Goal: Task Accomplishment & Management: Manage account settings

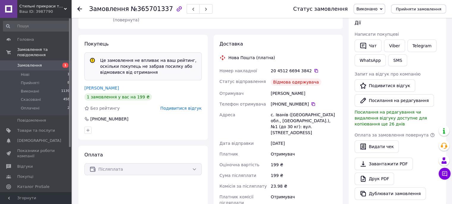
scroll to position [119, 0]
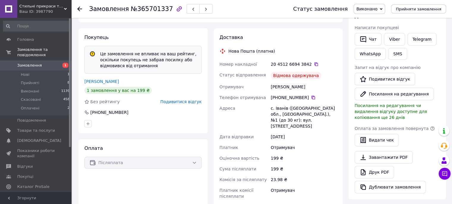
click at [189, 99] on span "Подивитися відгук" at bounding box center [180, 101] width 41 height 5
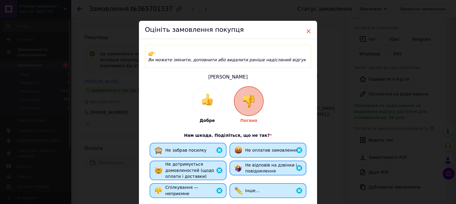
click at [306, 31] on span "×" at bounding box center [308, 31] width 5 height 10
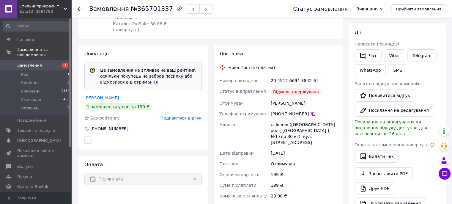
scroll to position [89, 0]
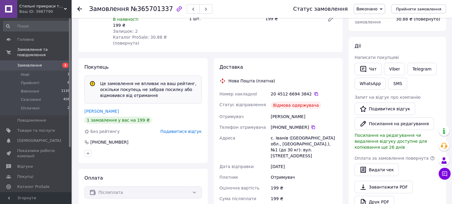
click at [189, 129] on span "Подивитися відгук" at bounding box center [180, 131] width 41 height 5
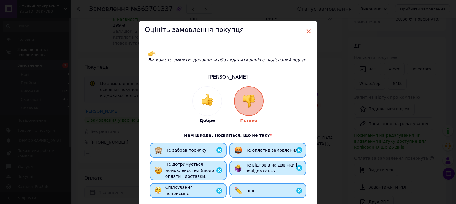
click at [309, 31] on span "×" at bounding box center [308, 31] width 5 height 10
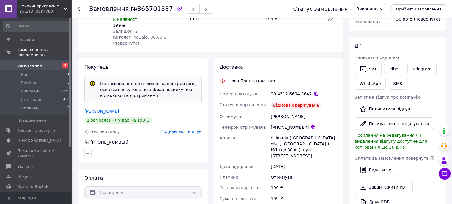
click at [375, 10] on span "Виконано" at bounding box center [366, 9] width 21 height 5
click at [373, 28] on li "Скасовано" at bounding box center [369, 29] width 31 height 9
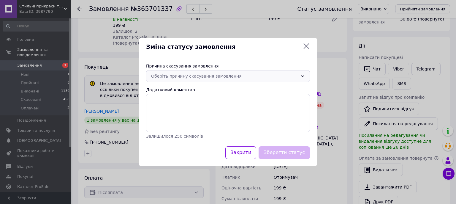
click at [182, 78] on div "Оберіть причину скасування замовлення" at bounding box center [224, 76] width 147 height 7
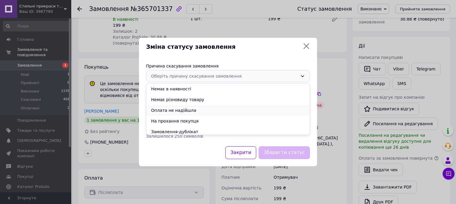
click at [167, 108] on li "Оплата не надійшла" at bounding box center [227, 110] width 163 height 11
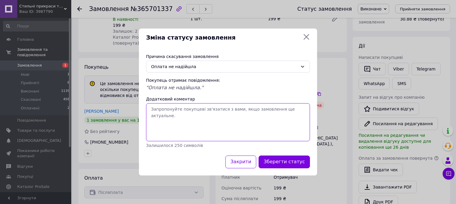
click at [170, 120] on textarea "Додатковий коментар" at bounding box center [228, 122] width 164 height 38
click at [178, 117] on textarea "Додатковий коментар" at bounding box center [228, 122] width 164 height 38
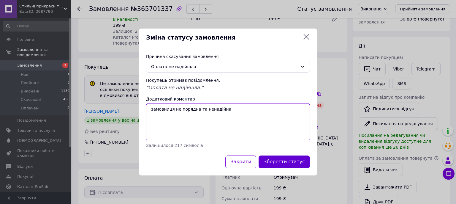
type textarea "замовниця не порядна та ненадійна"
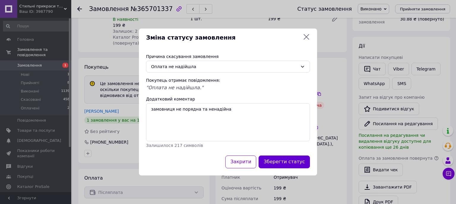
click at [295, 164] on button "Зберегти статус" at bounding box center [284, 161] width 51 height 13
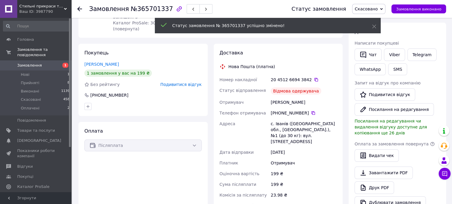
scroll to position [75, 0]
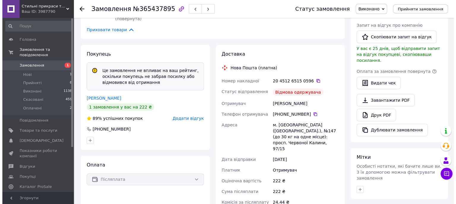
scroll to position [178, 0]
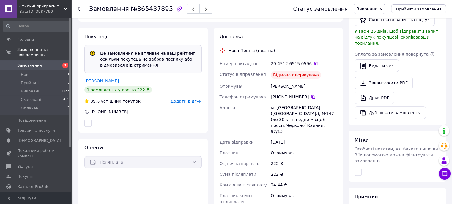
click at [189, 99] on span "Додати відгук" at bounding box center [185, 101] width 31 height 5
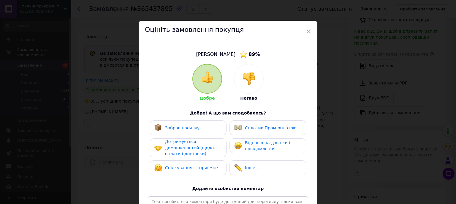
click at [247, 82] on img at bounding box center [248, 78] width 13 height 13
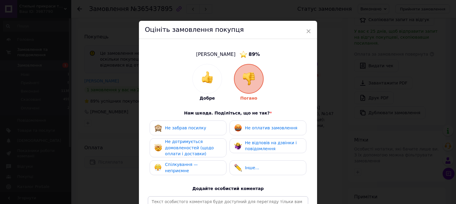
click at [186, 167] on span "Спілкування — неприємне" at bounding box center [181, 167] width 33 height 11
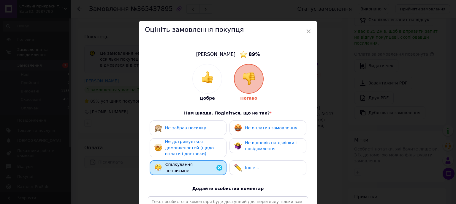
drag, startPoint x: 182, startPoint y: 154, endPoint x: 181, endPoint y: 150, distance: 3.9
click at [181, 152] on span "Не дотримується домовленостей (щодо оплати і доставки)" at bounding box center [189, 147] width 49 height 17
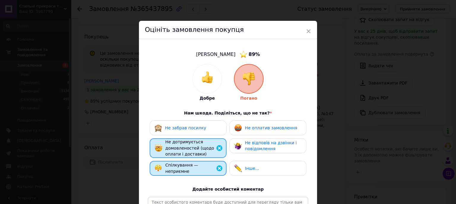
click at [178, 127] on span "Не забрав посилку" at bounding box center [185, 127] width 41 height 5
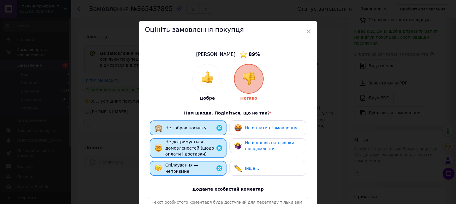
click at [245, 127] on span "Не оплатив замовлення" at bounding box center [271, 127] width 52 height 5
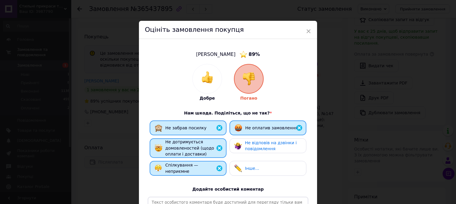
click at [247, 142] on span "Не відповів на дзвінки і повідомлення" at bounding box center [271, 145] width 52 height 11
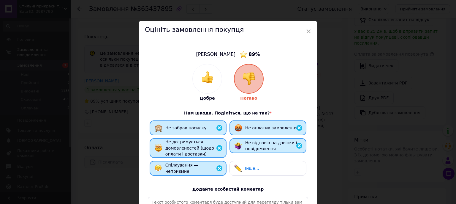
click at [255, 169] on span "Інше..." at bounding box center [252, 168] width 14 height 5
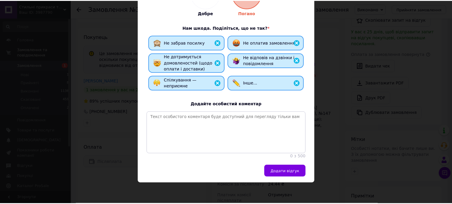
scroll to position [89, 0]
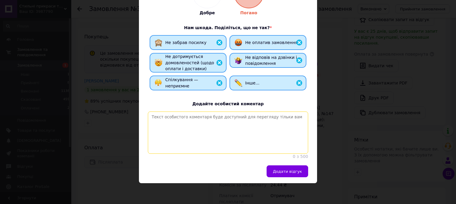
click at [198, 141] on textarea at bounding box center [228, 132] width 160 height 42
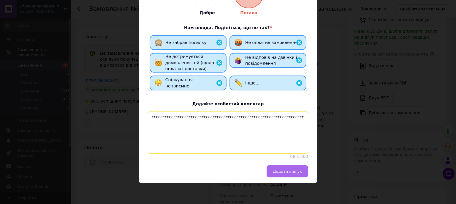
type textarea "сссссссссссссссссссссссссссссссссссссссссссссссссссссссссссссссссссссс"
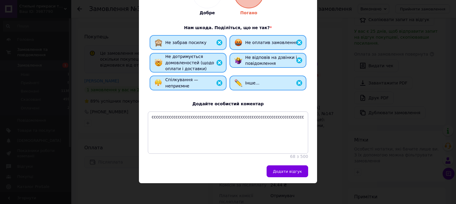
click at [293, 173] on span "Додати відгук" at bounding box center [287, 171] width 29 height 4
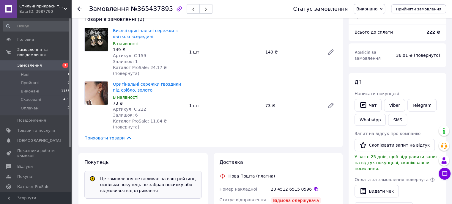
scroll to position [30, 0]
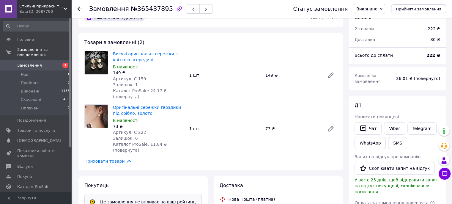
click at [368, 9] on span "Виконано" at bounding box center [366, 9] width 21 height 5
click at [308, 93] on div "Висячі оригінальні сережки з квіткою всередині. В наявності 149 ₴ Артикул: С 15…" at bounding box center [224, 75] width 228 height 51
drag, startPoint x: 144, startPoint y: 77, endPoint x: 130, endPoint y: 79, distance: 13.4
click at [130, 79] on div "Артикул: С 159" at bounding box center [148, 79] width 71 height 6
copy span "С 159"
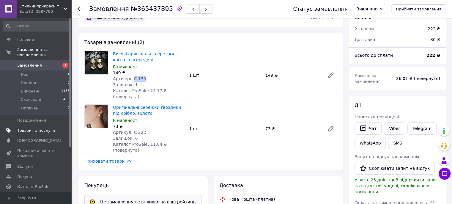
click at [39, 128] on link "Товари та послуги" at bounding box center [36, 130] width 73 height 10
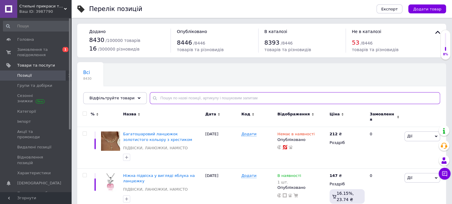
click at [163, 99] on input "text" at bounding box center [295, 98] width 290 height 12
paste input "С 159"
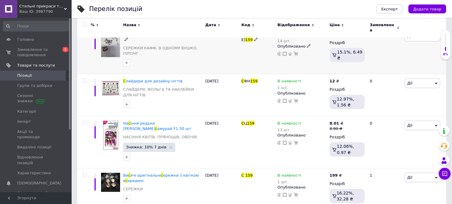
scroll to position [102, 0]
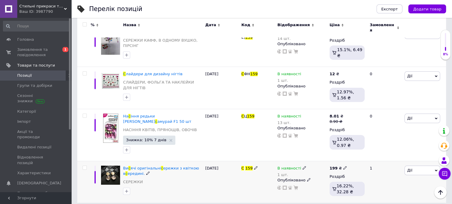
type input "С 159"
click at [343, 166] on icon at bounding box center [345, 168] width 4 height 4
click at [244, 183] on div "С 159" at bounding box center [258, 182] width 36 height 42
